Goal: Task Accomplishment & Management: Manage account settings

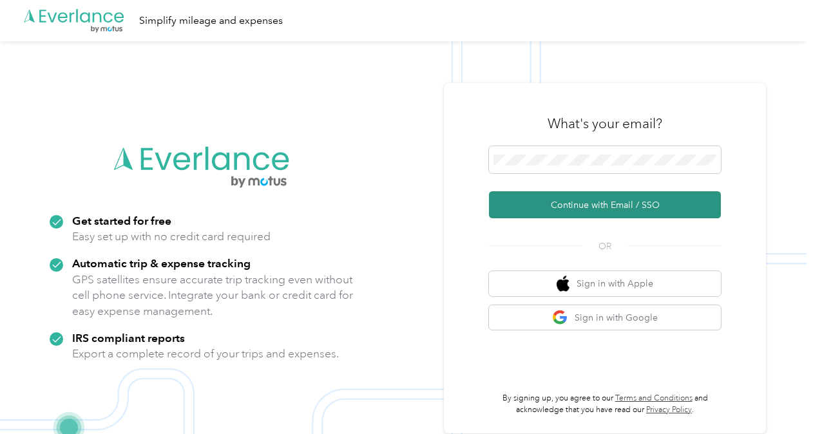
click at [608, 200] on button "Continue with Email / SSO" at bounding box center [605, 204] width 232 height 27
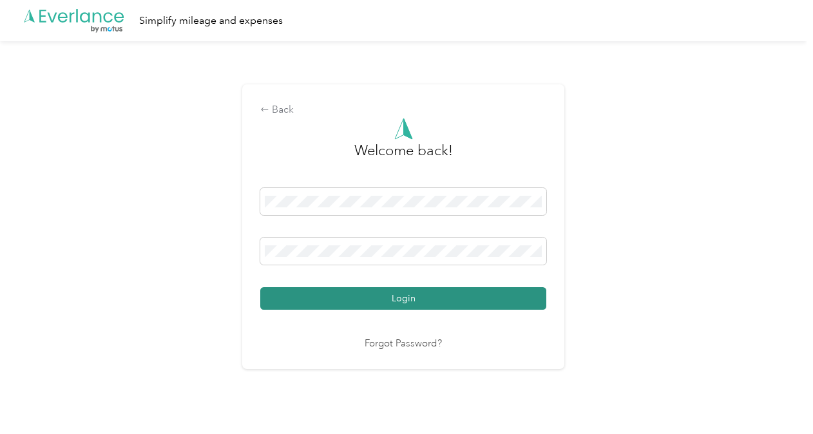
click at [451, 290] on button "Login" at bounding box center [403, 298] width 286 height 23
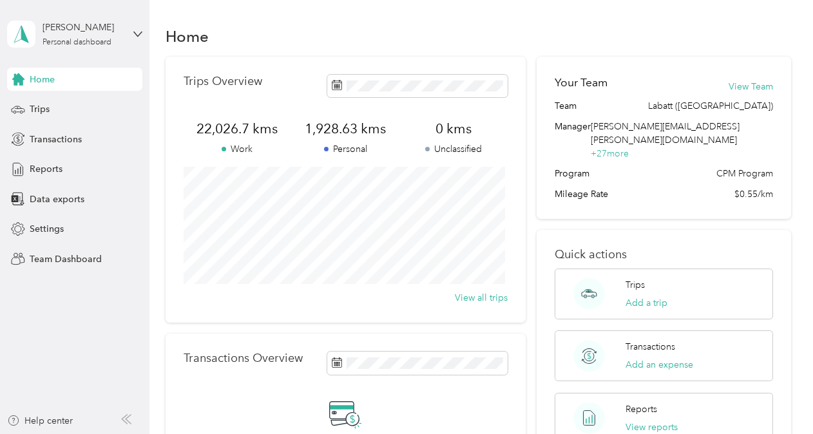
click at [139, 28] on div "[PERSON_NAME] Personal dashboard" at bounding box center [74, 34] width 135 height 45
click at [94, 100] on div "Team dashboard" at bounding box center [215, 104] width 399 height 23
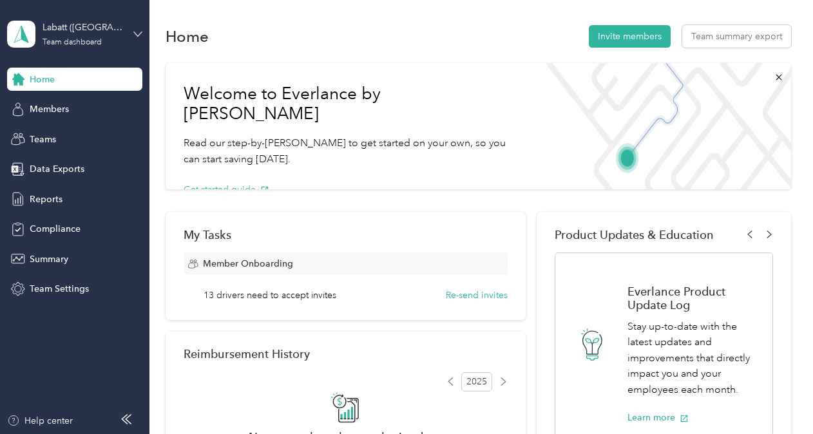
click at [142, 37] on icon at bounding box center [137, 34] width 9 height 9
click at [39, 161] on div "Log out" at bounding box center [44, 165] width 50 height 14
